Goal: Information Seeking & Learning: Learn about a topic

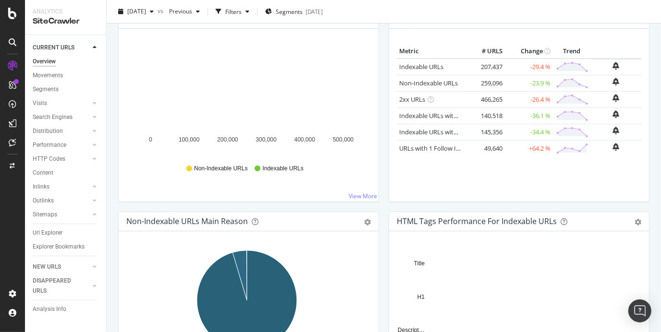
scroll to position [173, 0]
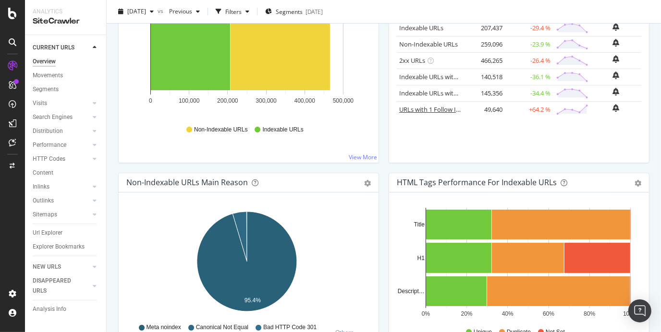
click at [438, 109] on link "URLs with 1 Follow Inlink" at bounding box center [434, 109] width 71 height 9
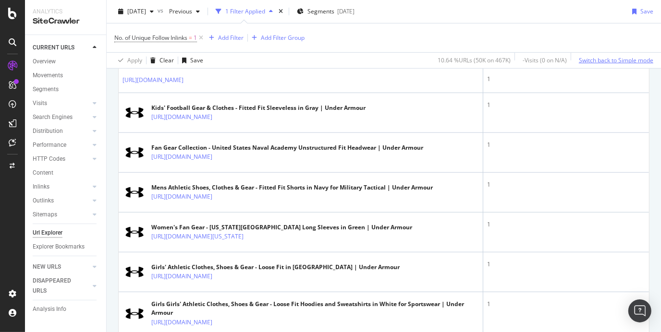
scroll to position [452, 0]
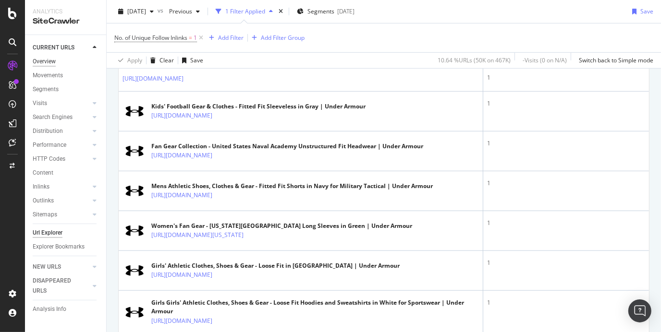
click at [40, 60] on div "Overview" at bounding box center [44, 62] width 23 height 10
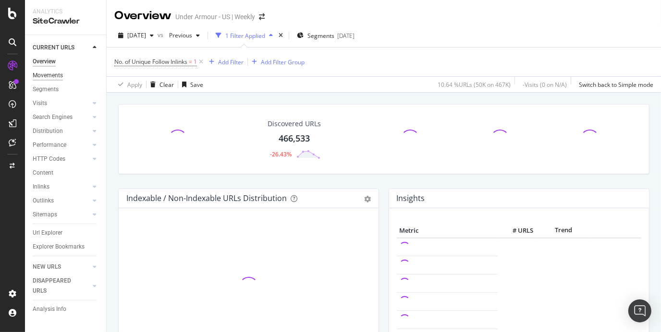
click at [45, 75] on div "Movements" at bounding box center [48, 76] width 30 height 10
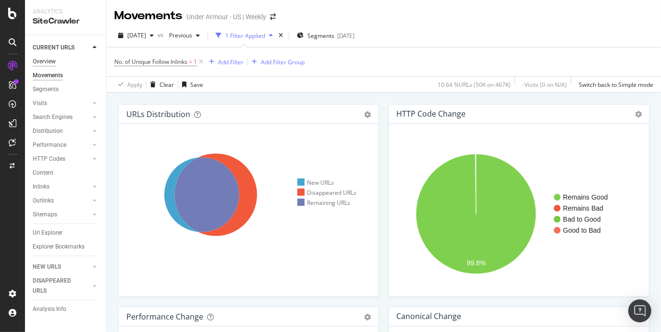
click at [53, 66] on div "Overview" at bounding box center [44, 62] width 23 height 10
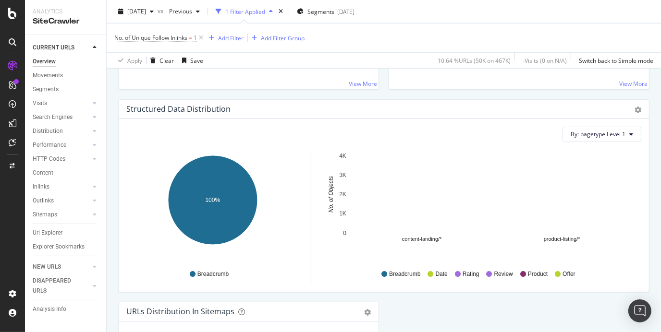
scroll to position [1104, 0]
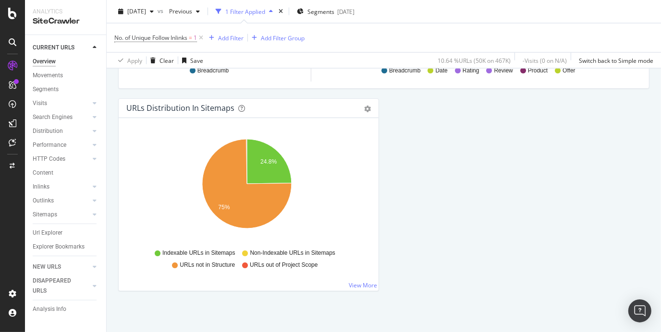
click at [44, 63] on div "Overview" at bounding box center [44, 62] width 23 height 10
